Goal: Navigation & Orientation: Find specific page/section

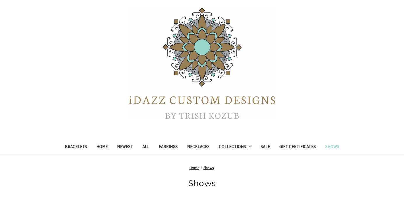
scroll to position [76, 0]
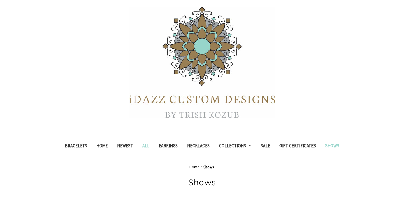
click at [146, 146] on link "All" at bounding box center [146, 146] width 16 height 14
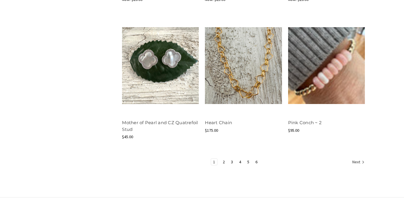
scroll to position [656, 0]
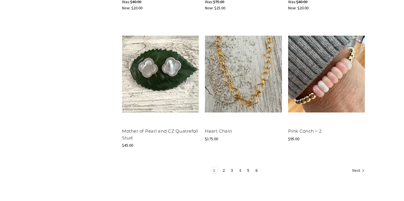
click at [239, 170] on link "4" at bounding box center [240, 170] width 6 height 6
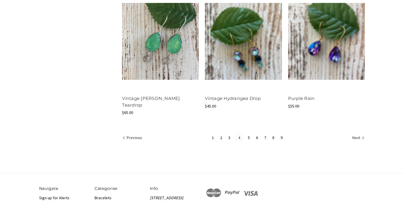
scroll to position [667, 0]
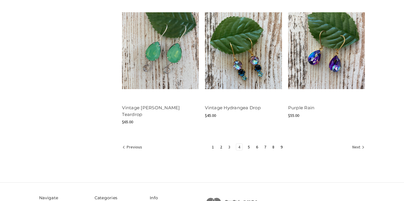
click at [229, 144] on link "3" at bounding box center [229, 147] width 6 height 6
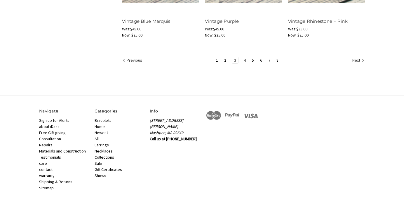
scroll to position [760, 0]
click at [225, 60] on link "2" at bounding box center [225, 60] width 6 height 6
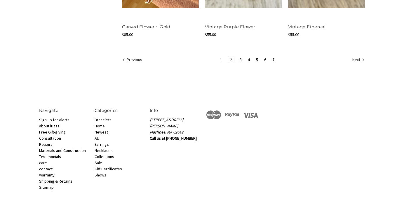
scroll to position [755, 0]
